Goal: Information Seeking & Learning: Learn about a topic

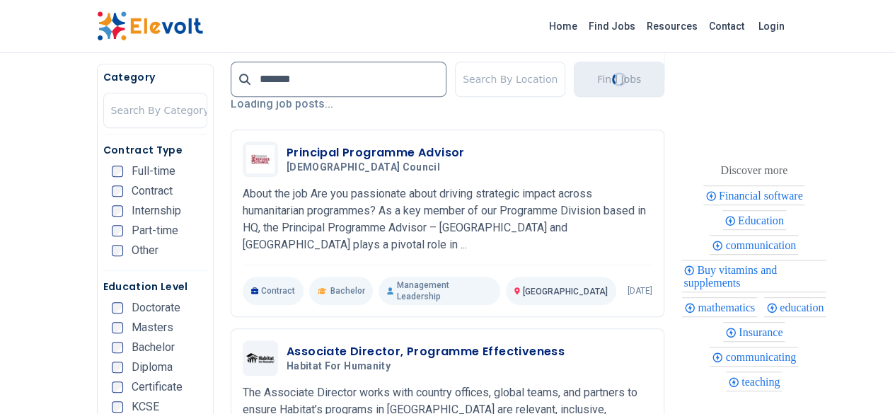
scroll to position [341, 0]
click at [319, 86] on input "*******" at bounding box center [339, 79] width 216 height 35
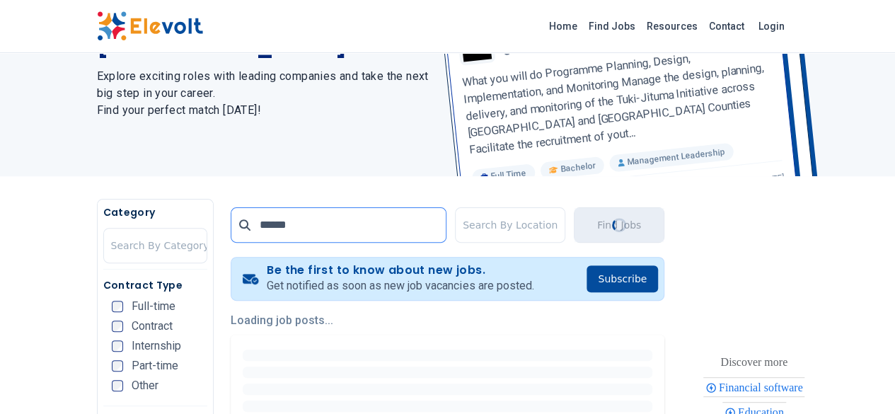
scroll to position [25, 0]
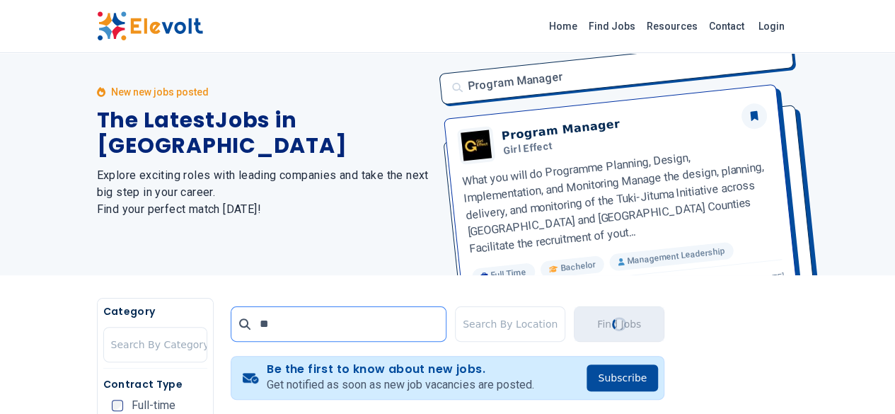
type input "*"
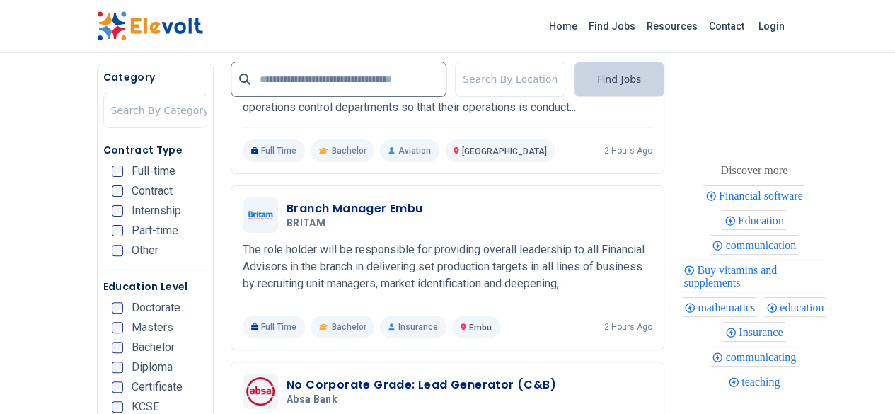
scroll to position [2817, 0]
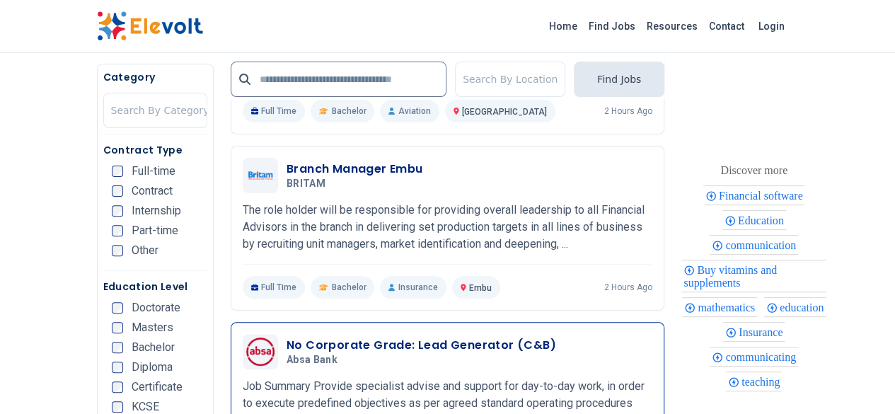
click at [280, 378] on p "Job Summary Provide specialist advise and support for day-to-day work, in order…" at bounding box center [448, 412] width 410 height 68
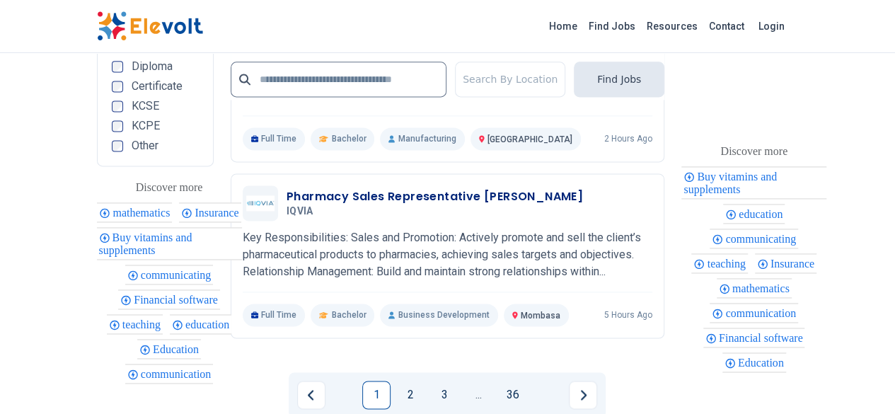
scroll to position [3678, 0]
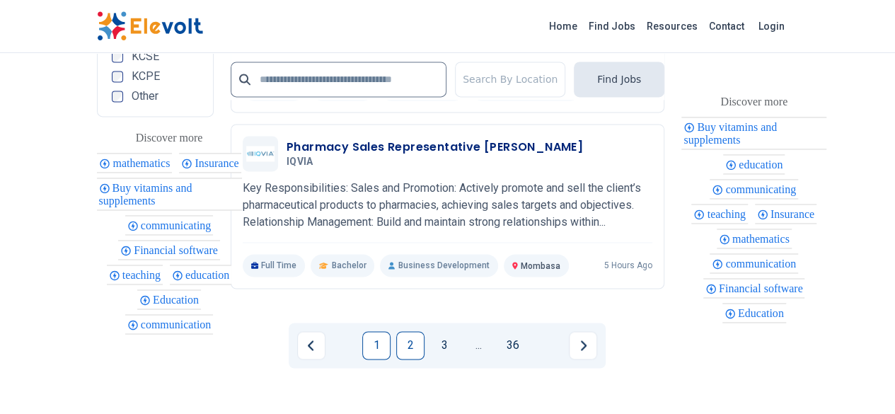
click at [407, 331] on link "2" at bounding box center [410, 345] width 28 height 28
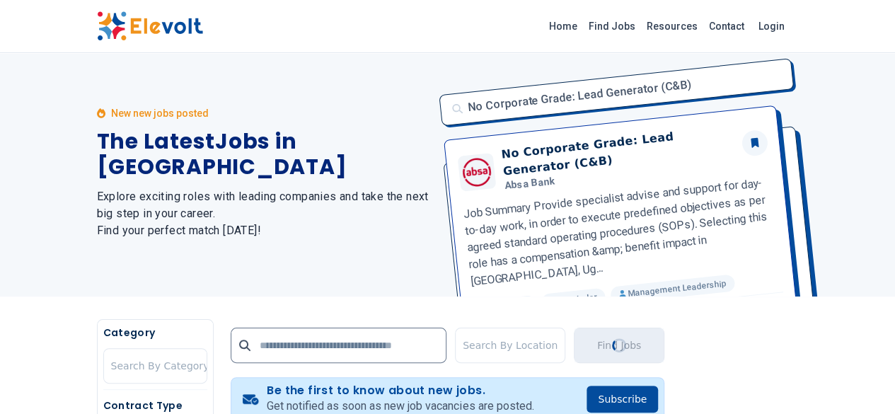
scroll to position [0, 0]
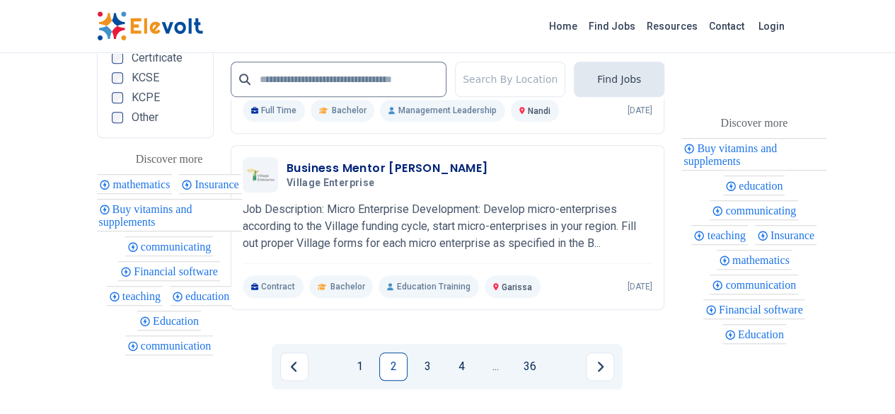
scroll to position [3147, 0]
click at [428, 353] on link "3" at bounding box center [427, 367] width 28 height 28
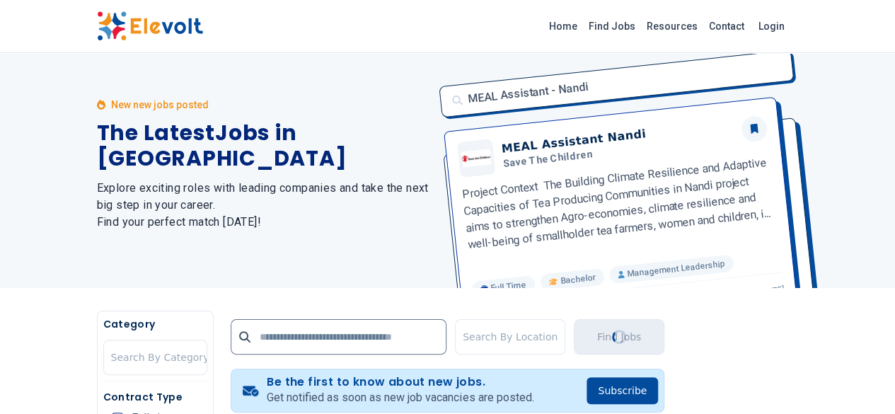
scroll to position [0, 0]
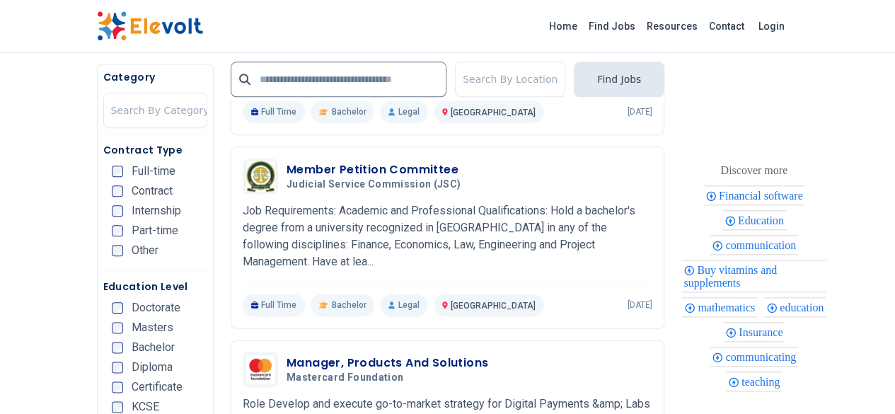
scroll to position [692, 0]
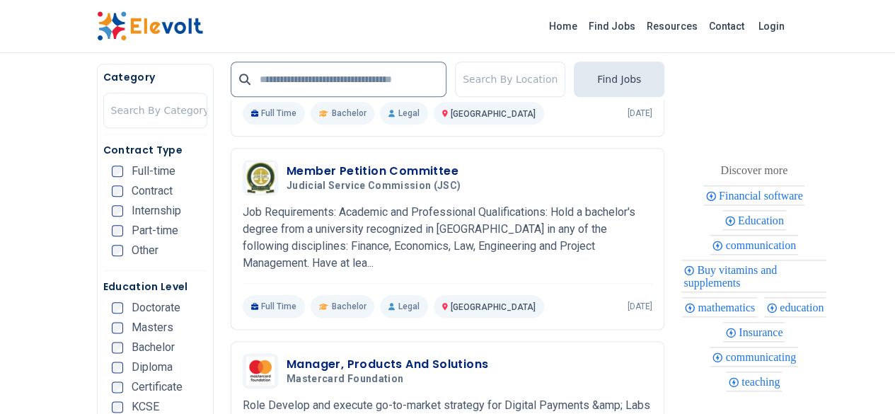
click at [827, 269] on div "Buy vitamins and supplements" at bounding box center [754, 276] width 145 height 33
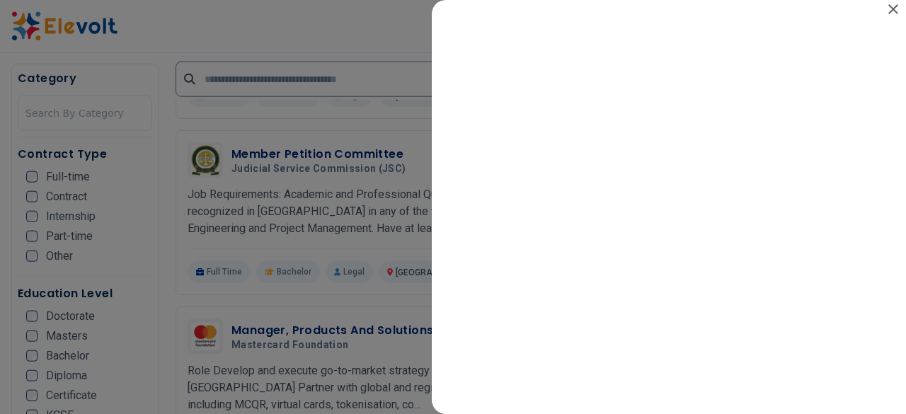
scroll to position [0, 0]
click at [893, 8] on icon "Close" at bounding box center [893, 9] width 10 height 10
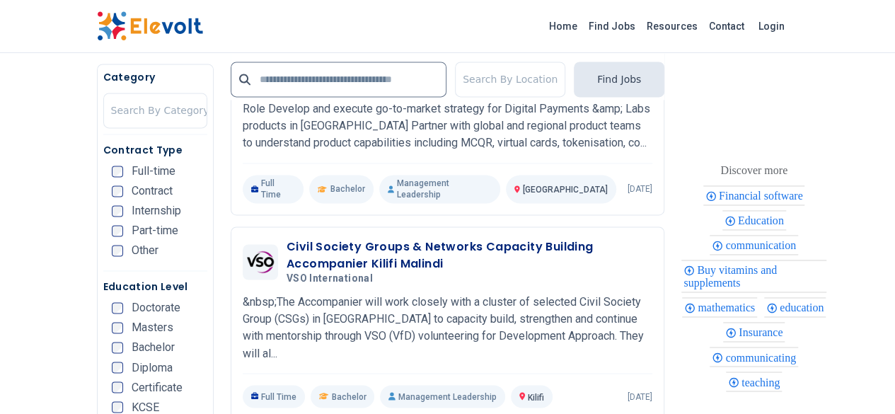
scroll to position [992, 0]
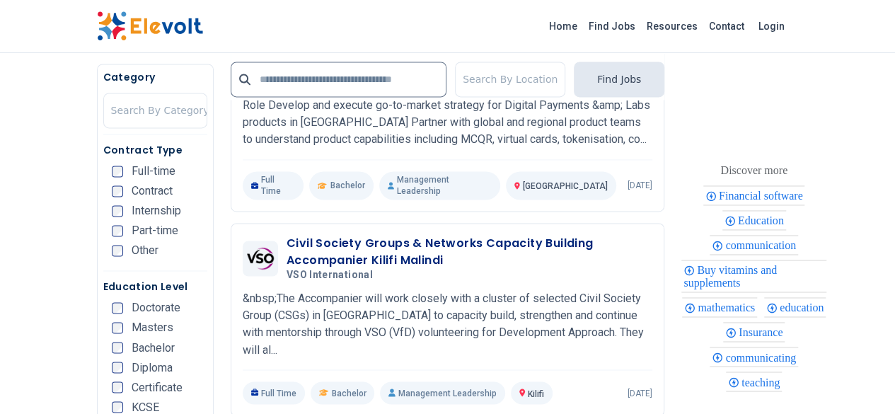
click at [827, 271] on div "Buy vitamins and supplements" at bounding box center [754, 276] width 145 height 33
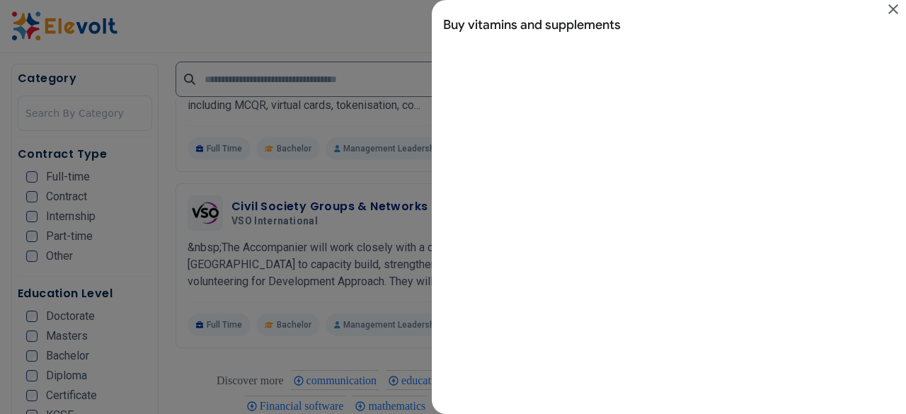
scroll to position [0, 0]
click at [894, 8] on icon "Close" at bounding box center [893, 9] width 10 height 10
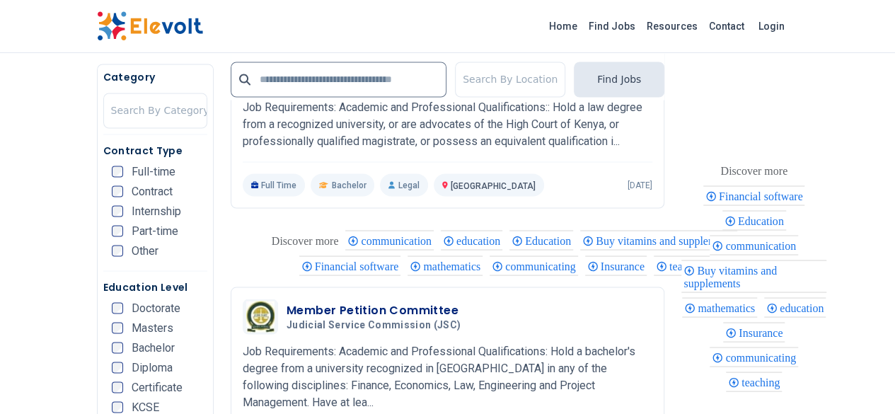
scroll to position [1193, 0]
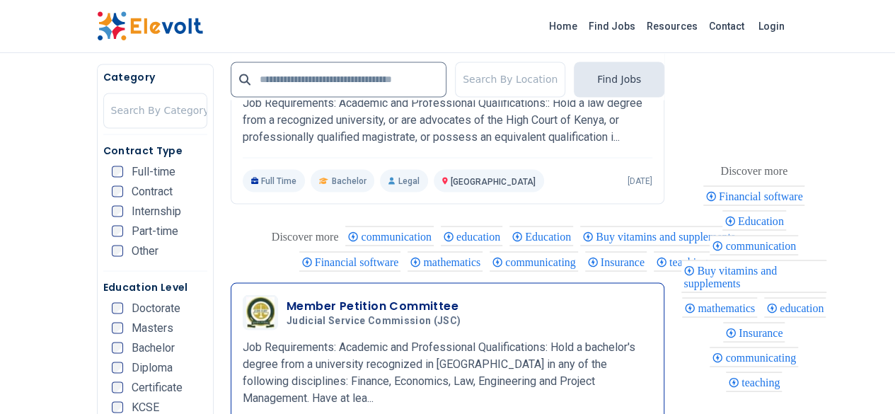
click at [333, 297] on h3 "Member Petition Committee" at bounding box center [377, 305] width 180 height 17
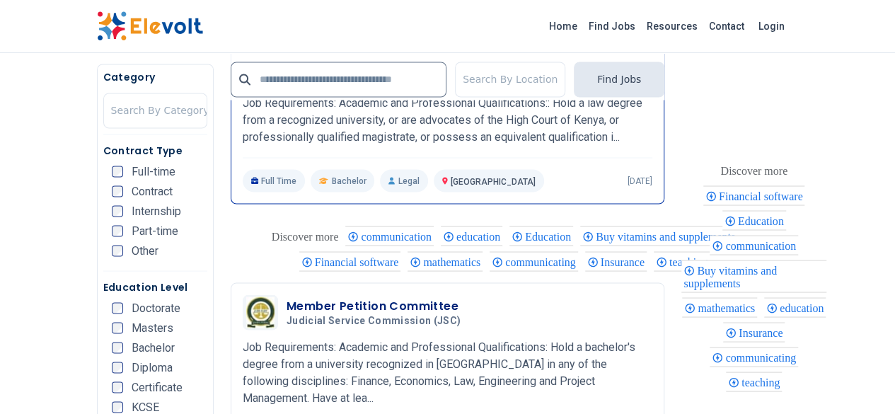
click at [443, 139] on div "Chairperson Petition Committee Judicial Service Commission (JSC) [DATE] [DATE] …" at bounding box center [448, 121] width 434 height 165
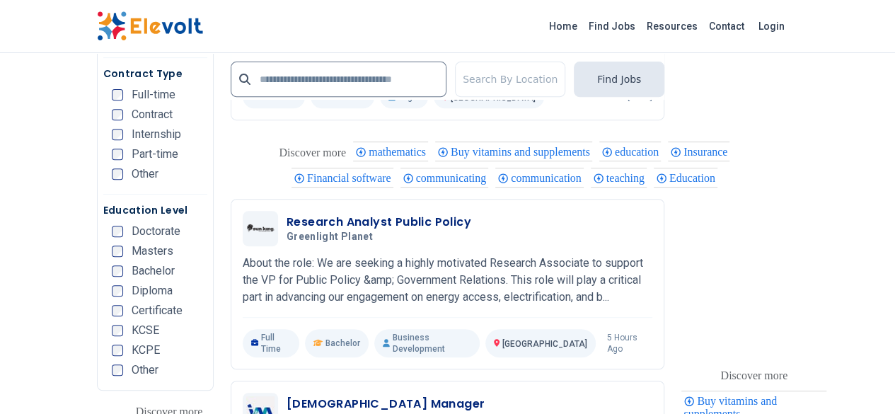
scroll to position [2947, 0]
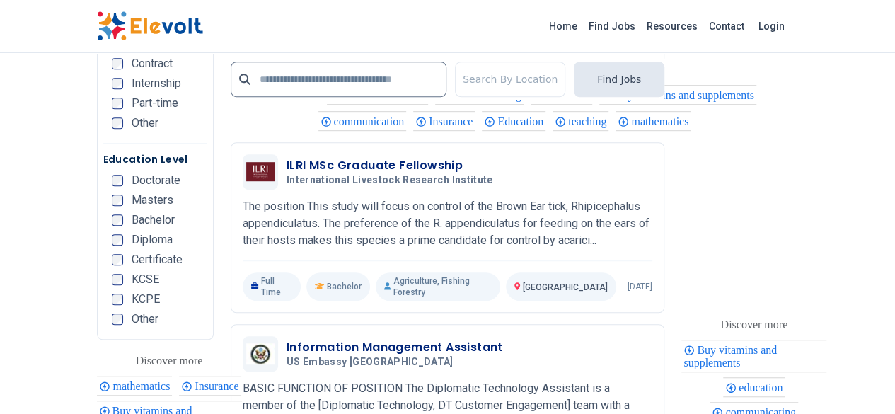
scroll to position [3025, 0]
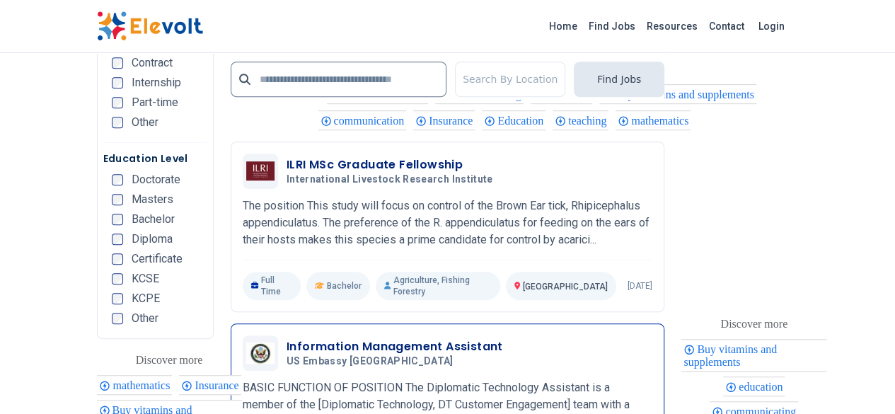
click at [436, 336] on div "Information Management Assistant US Embassy [GEOGRAPHIC_DATA] [DATE] [DATE] [GE…" at bounding box center [448, 418] width 410 height 164
